Goal: Information Seeking & Learning: Learn about a topic

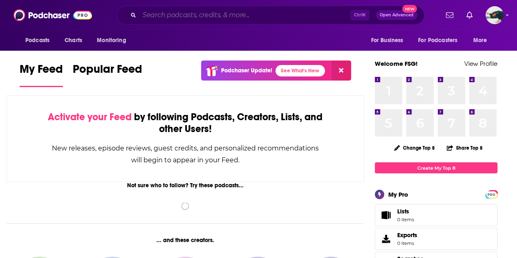
click at [266, 20] on input "Search podcasts, credits, & more..." at bounding box center [244, 15] width 211 height 13
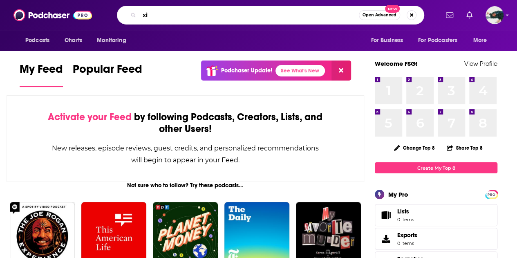
type input "x"
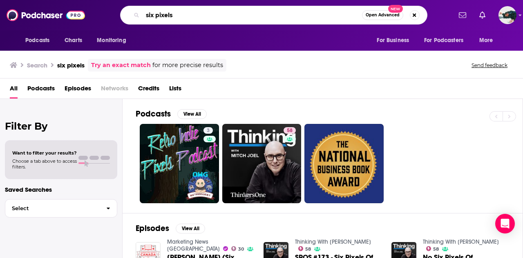
click at [212, 16] on input "six pixels" at bounding box center [253, 15] width 220 height 13
type input "six pixels of separation"
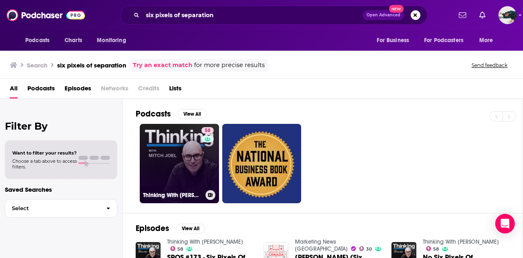
click at [184, 166] on link "58 Thinking With [PERSON_NAME]" at bounding box center [179, 163] width 79 height 79
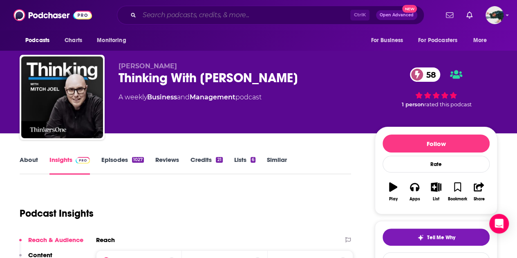
click at [202, 20] on input "Search podcasts, credits, & more..." at bounding box center [244, 15] width 211 height 13
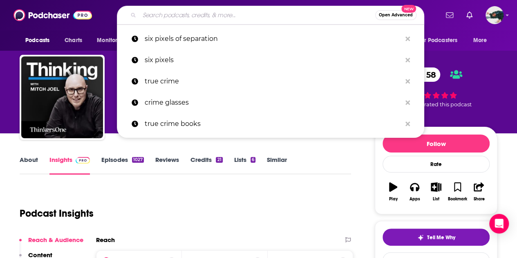
click at [221, 207] on div "Podcast Insights" at bounding box center [182, 209] width 325 height 42
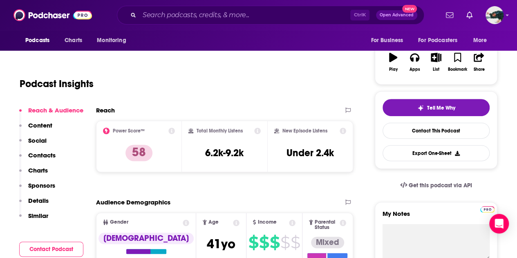
scroll to position [130, 0]
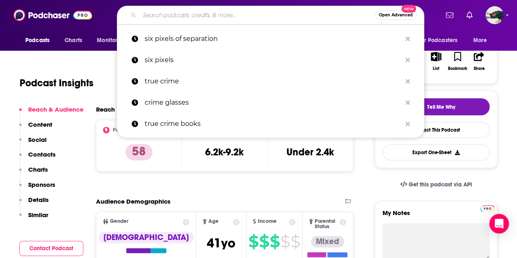
click at [208, 13] on input "Search podcasts, credits, & more..." at bounding box center [257, 15] width 236 height 13
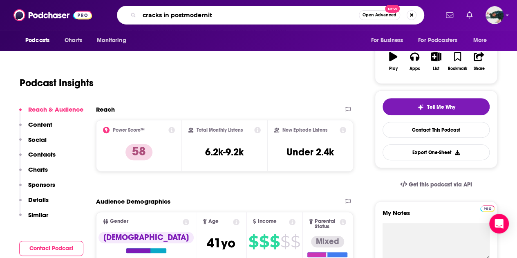
type input "cracks in postmodernity"
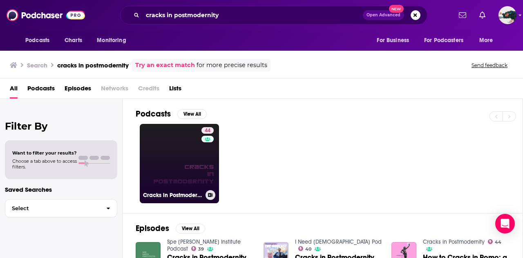
click at [179, 155] on link "44 Cracks in Postmodernity" at bounding box center [179, 163] width 79 height 79
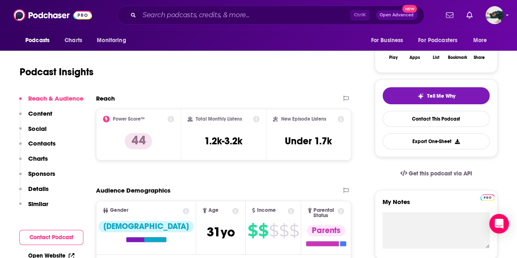
scroll to position [142, 0]
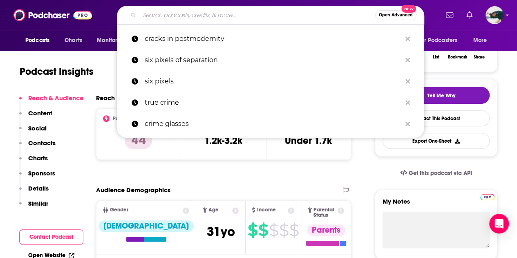
click at [203, 20] on input "Search podcasts, credits, & more..." at bounding box center [257, 15] width 236 height 13
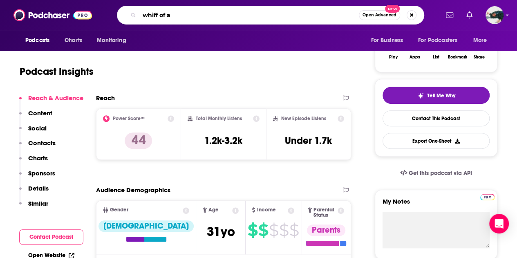
type input "whiff of ai"
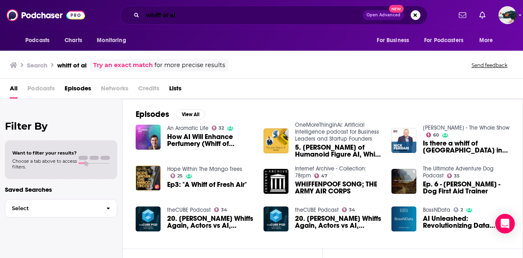
click at [218, 12] on input "whiff of ai" at bounding box center [253, 15] width 220 height 13
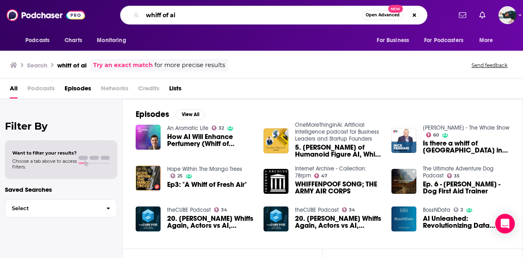
click at [218, 12] on input "whiff of ai" at bounding box center [253, 15] width 220 height 13
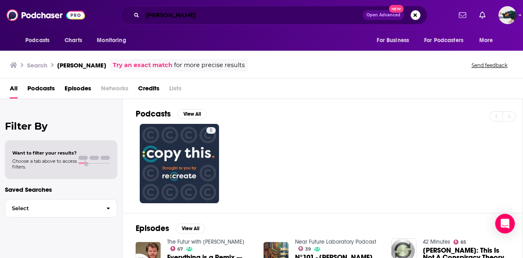
click at [196, 18] on input "[PERSON_NAME]" at bounding box center [253, 15] width 220 height 13
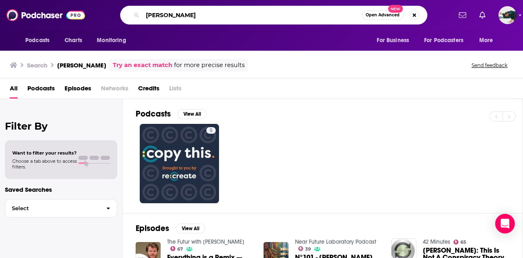
click at [196, 18] on input "[PERSON_NAME]" at bounding box center [253, 15] width 220 height 13
type input "future knowledge"
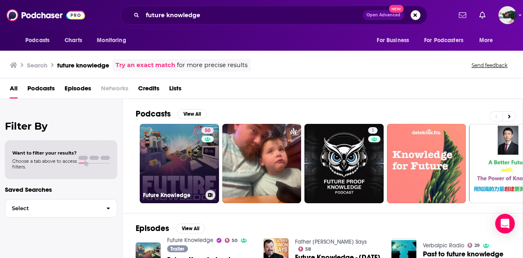
click at [177, 150] on link "50 Future Knowledge" at bounding box center [179, 163] width 79 height 79
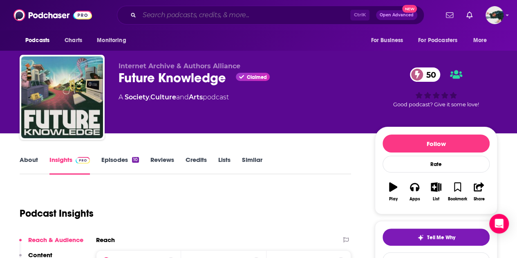
click at [202, 15] on input "Search podcasts, credits, & more..." at bounding box center [244, 15] width 211 height 13
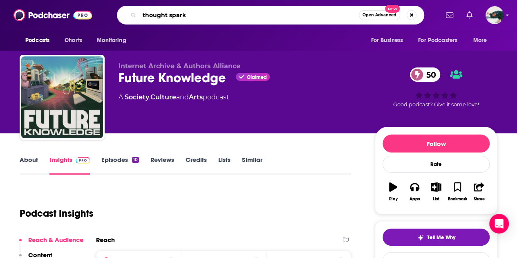
type input "thought sparks"
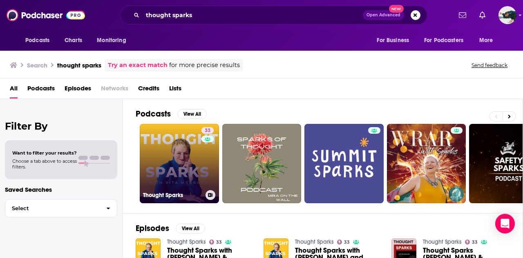
click at [190, 157] on link "33 Thought Sparks" at bounding box center [179, 163] width 79 height 79
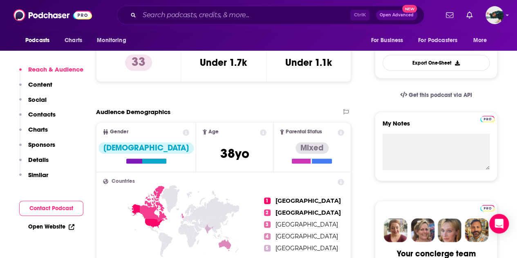
scroll to position [220, 0]
